Goal: Navigation & Orientation: Find specific page/section

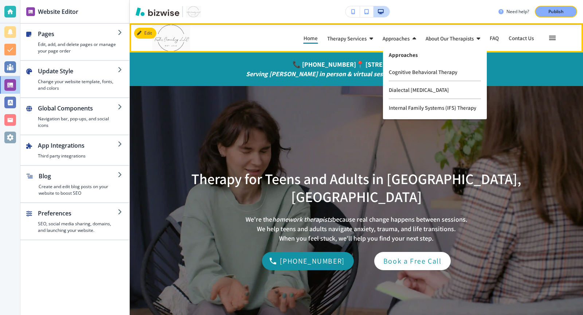
click at [399, 56] on p "Approaches" at bounding box center [435, 54] width 92 height 5
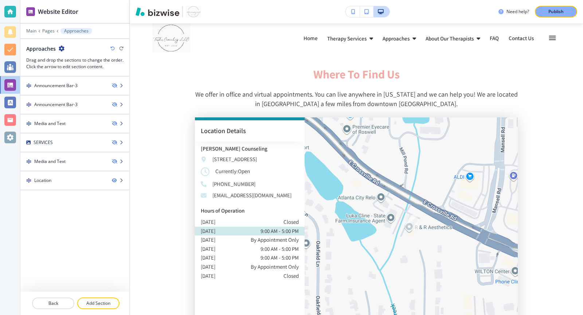
click at [155, 15] on img "button" at bounding box center [157, 11] width 44 height 9
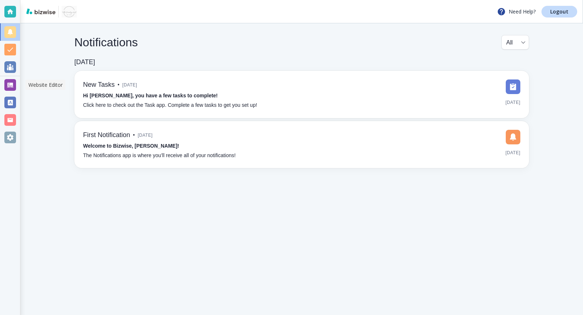
click at [9, 91] on div at bounding box center [10, 84] width 20 height 17
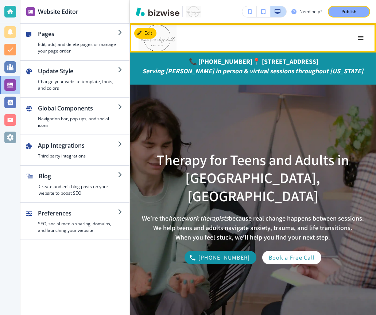
click at [356, 37] on button "button" at bounding box center [360, 37] width 13 height 13
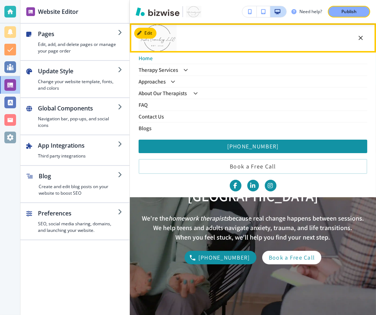
click at [170, 79] on icon at bounding box center [172, 81] width 4 height 4
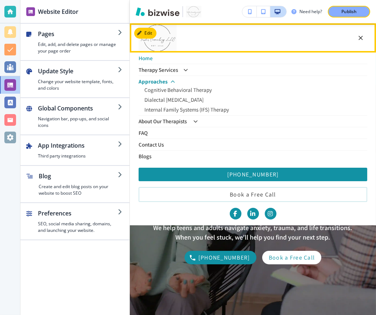
click at [152, 81] on p "Approaches" at bounding box center [152, 81] width 29 height 5
